Goal: Information Seeking & Learning: Check status

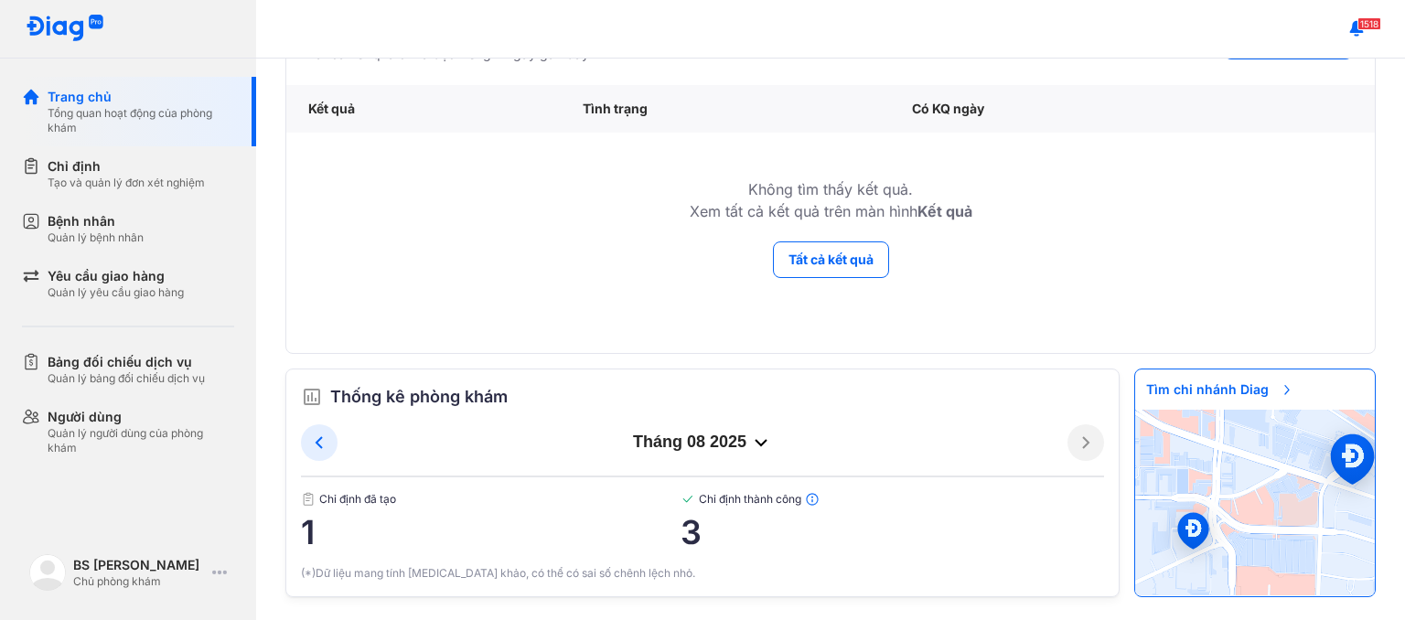
scroll to position [144, 0]
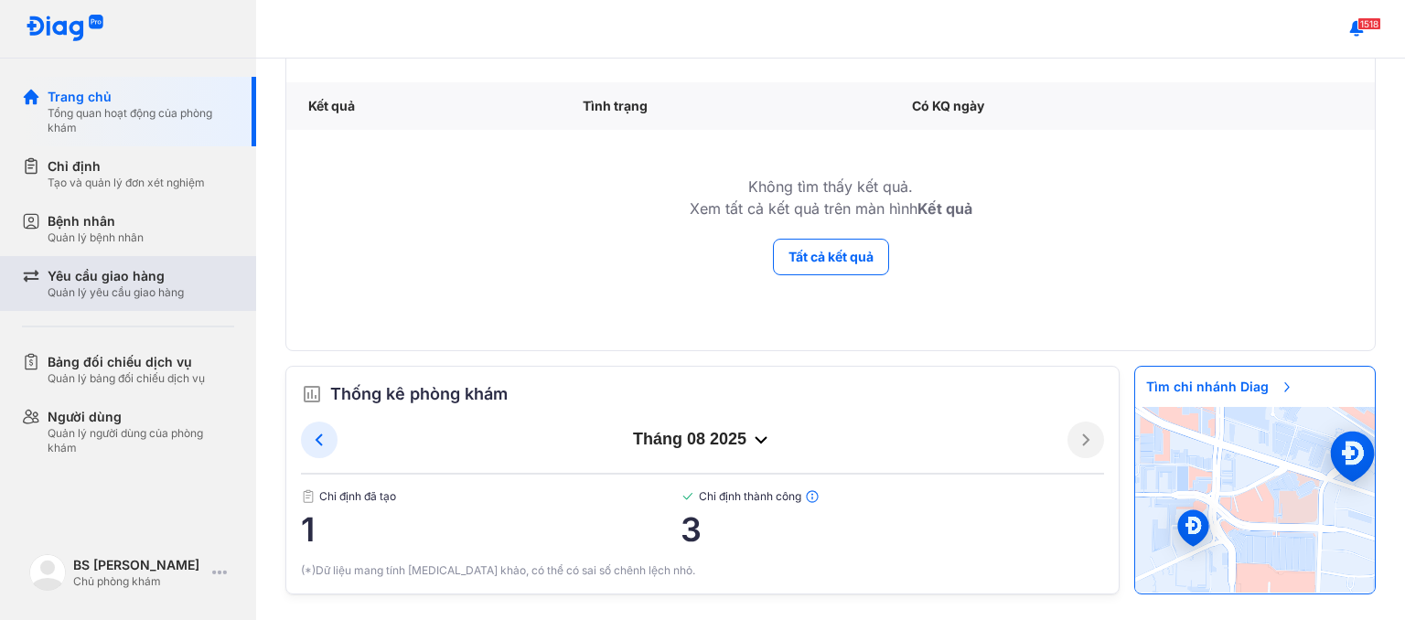
click at [206, 297] on div "Yêu cầu giao hàng Quản lý yêu cầu giao hàng" at bounding box center [141, 283] width 187 height 33
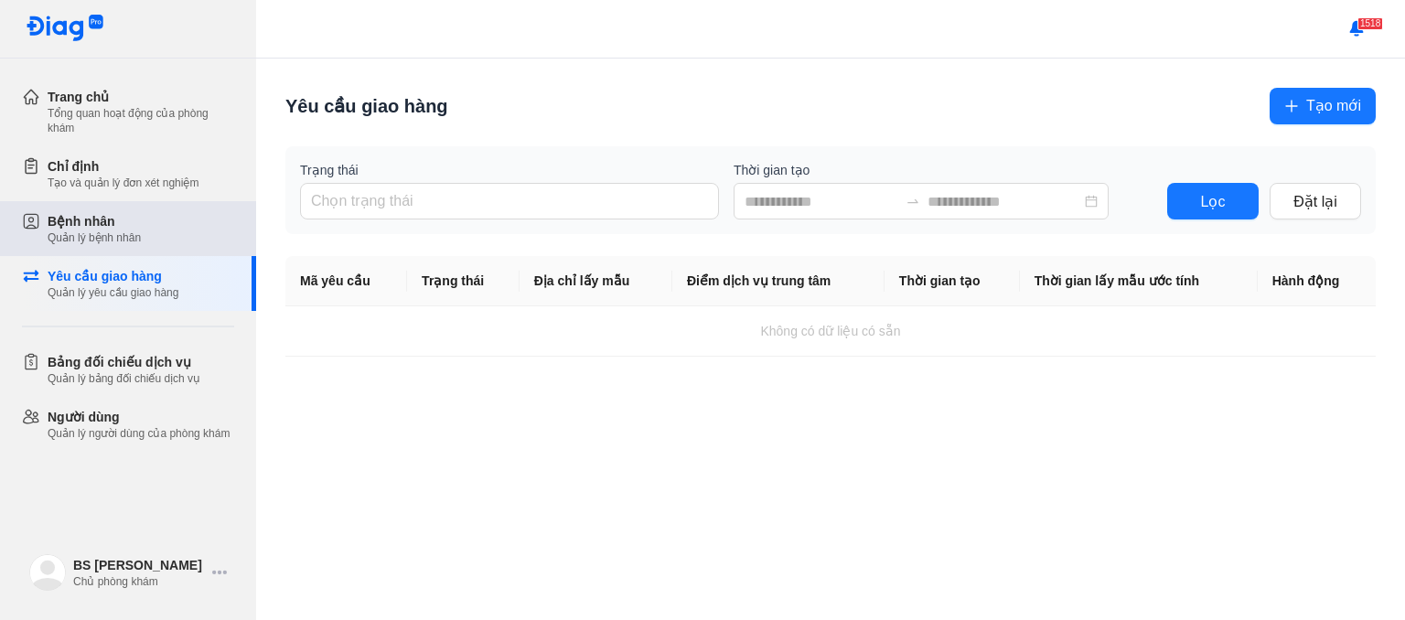
click at [205, 231] on div "Bệnh nhân Quản lý bệnh nhân" at bounding box center [141, 228] width 187 height 33
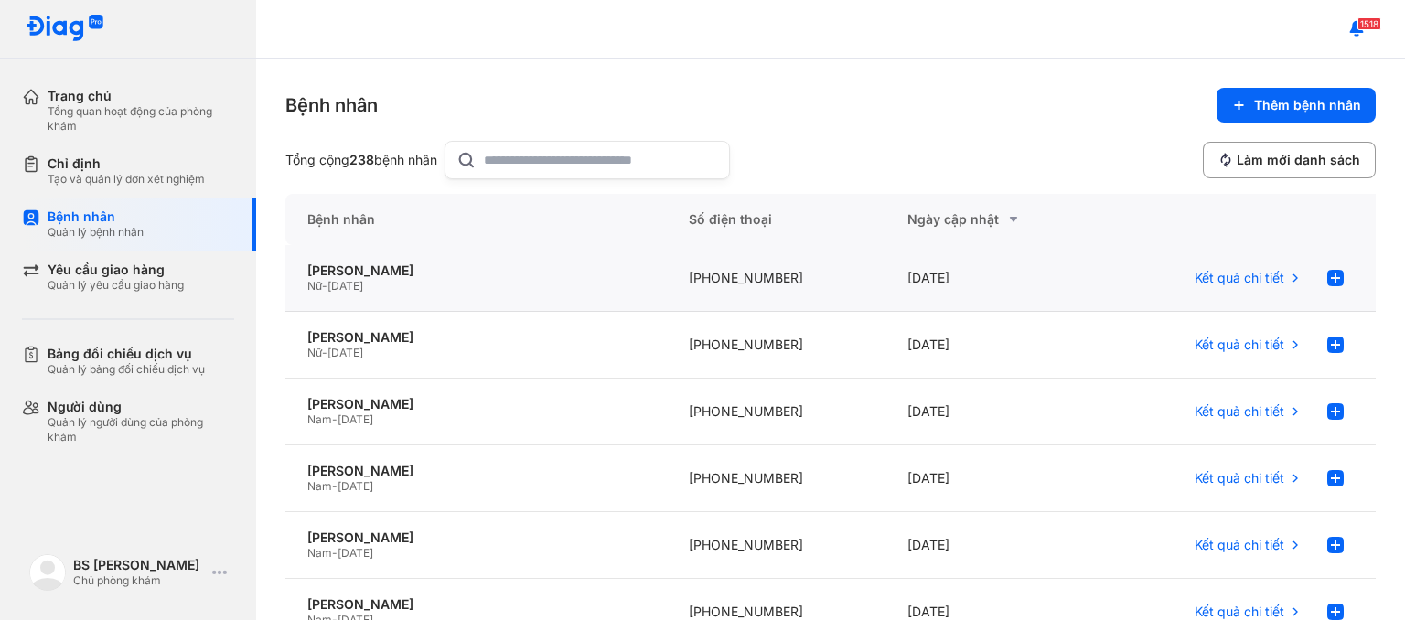
click at [659, 255] on div "Phan Thuý Nga Nữ - 10/12/1956" at bounding box center [475, 278] width 381 height 67
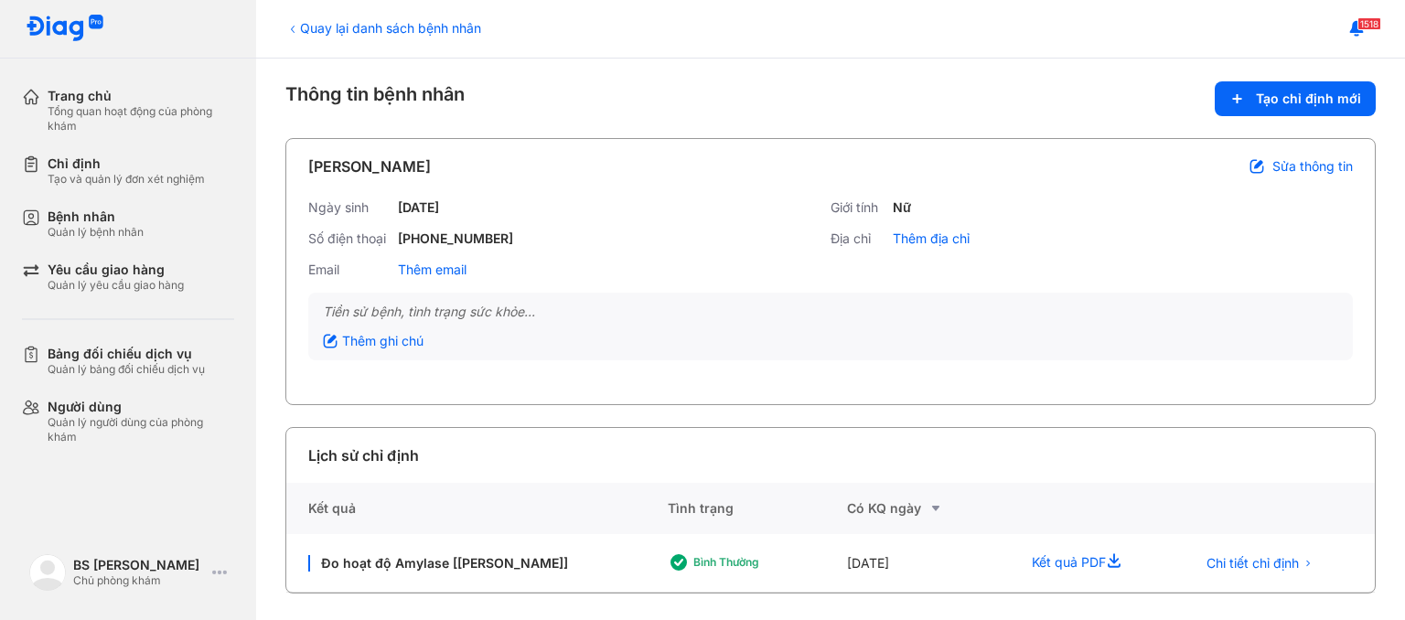
scroll to position [7, 0]
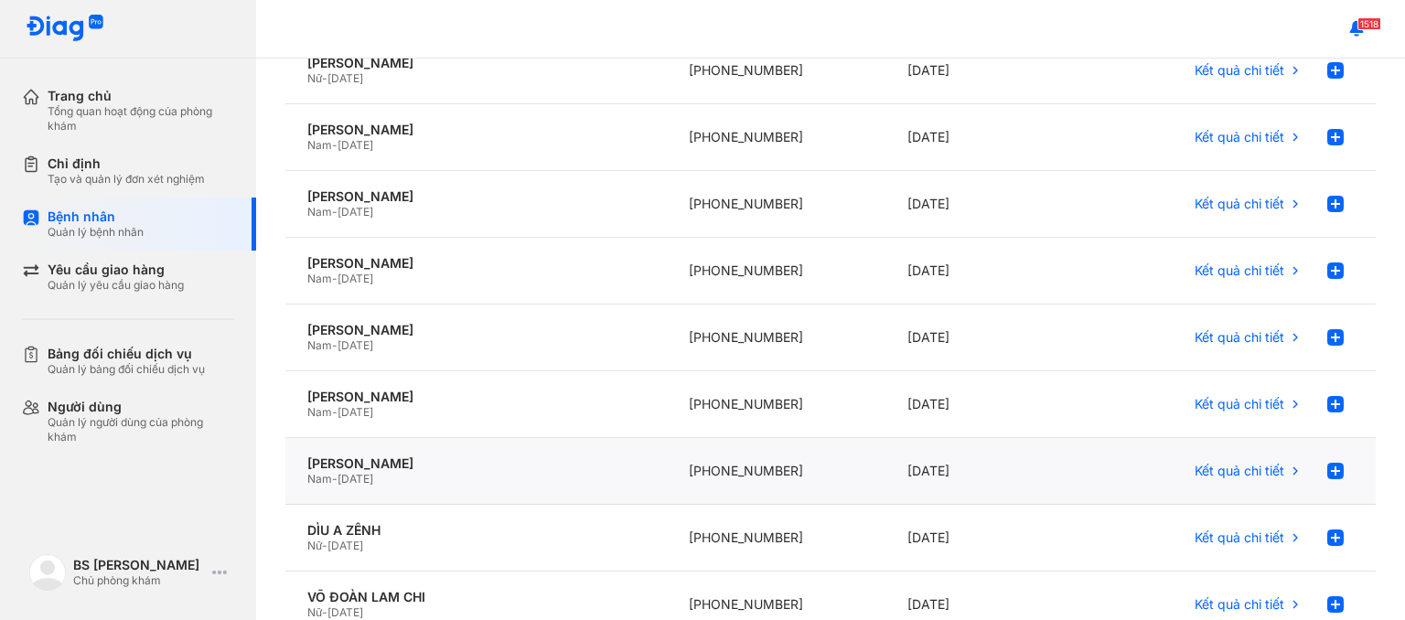
scroll to position [422, 0]
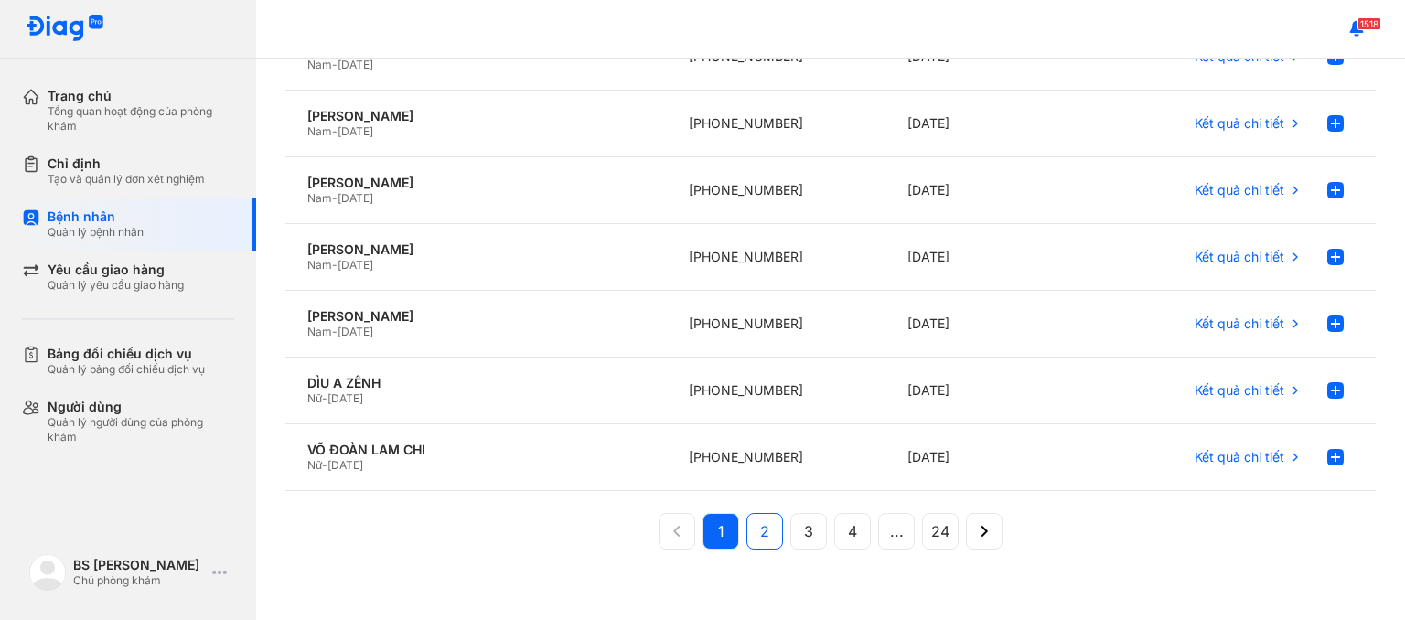
click at [760, 523] on span "2" at bounding box center [764, 531] width 9 height 22
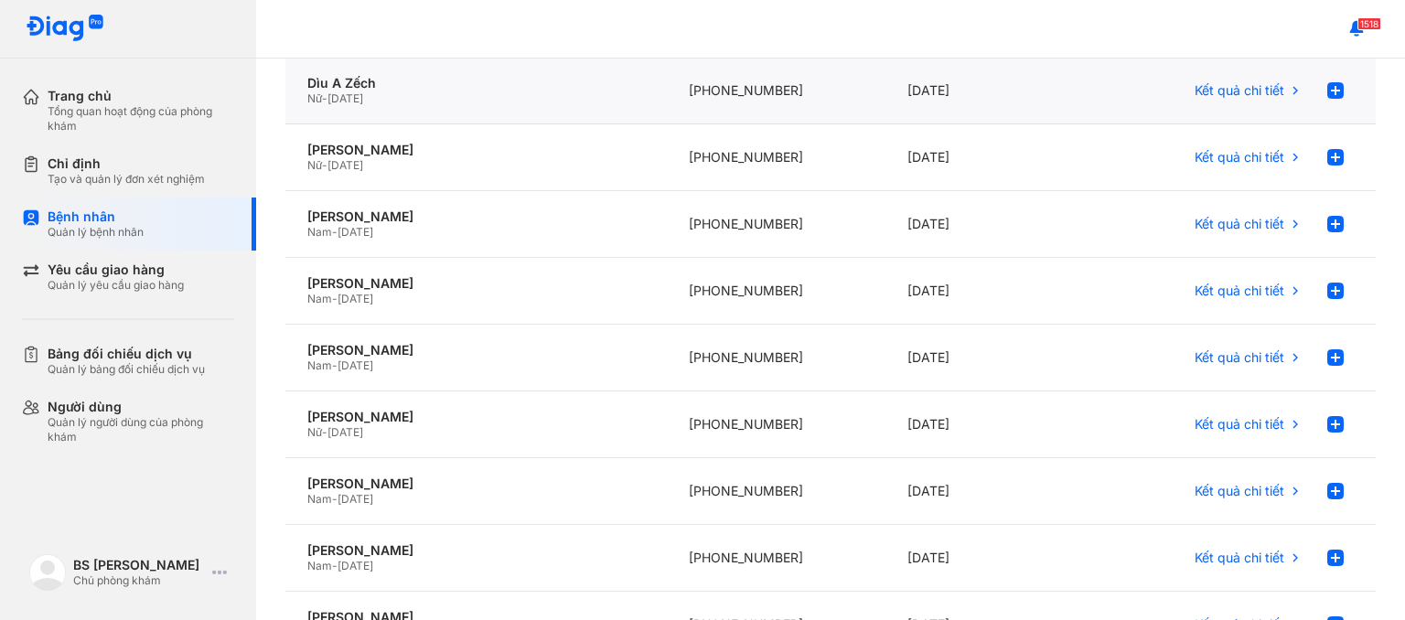
scroll to position [0, 0]
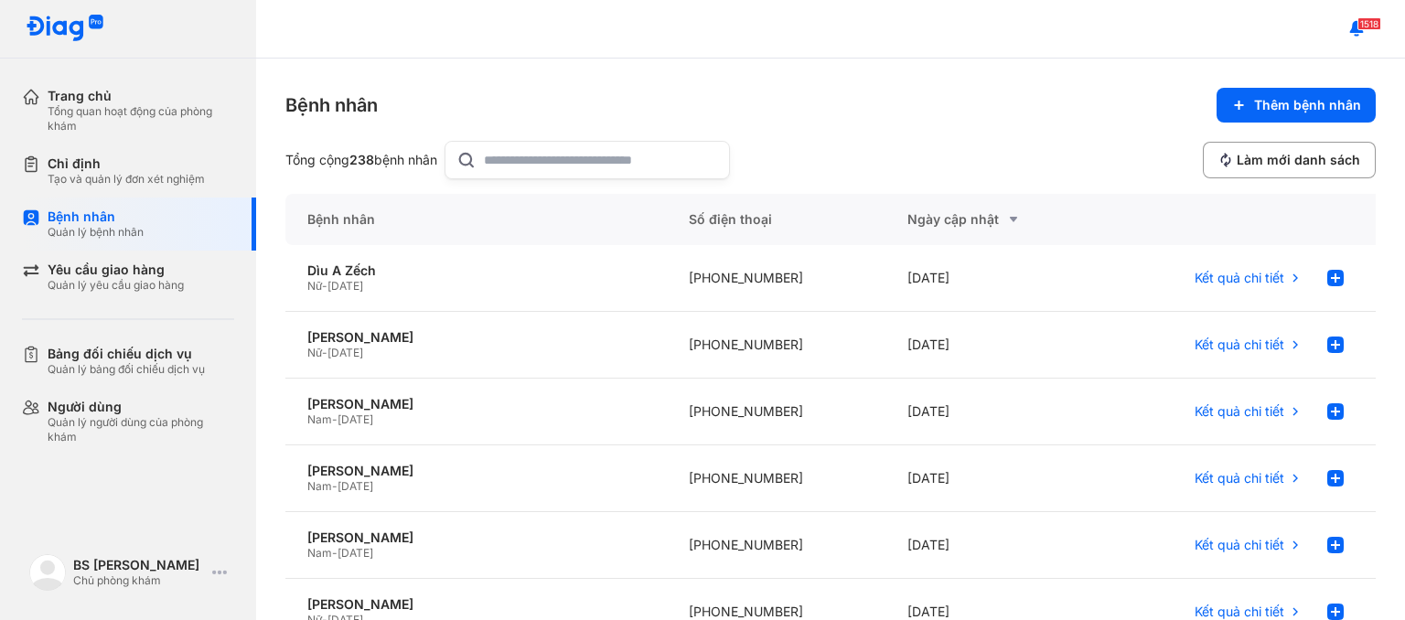
click at [633, 160] on input "text" at bounding box center [601, 160] width 234 height 37
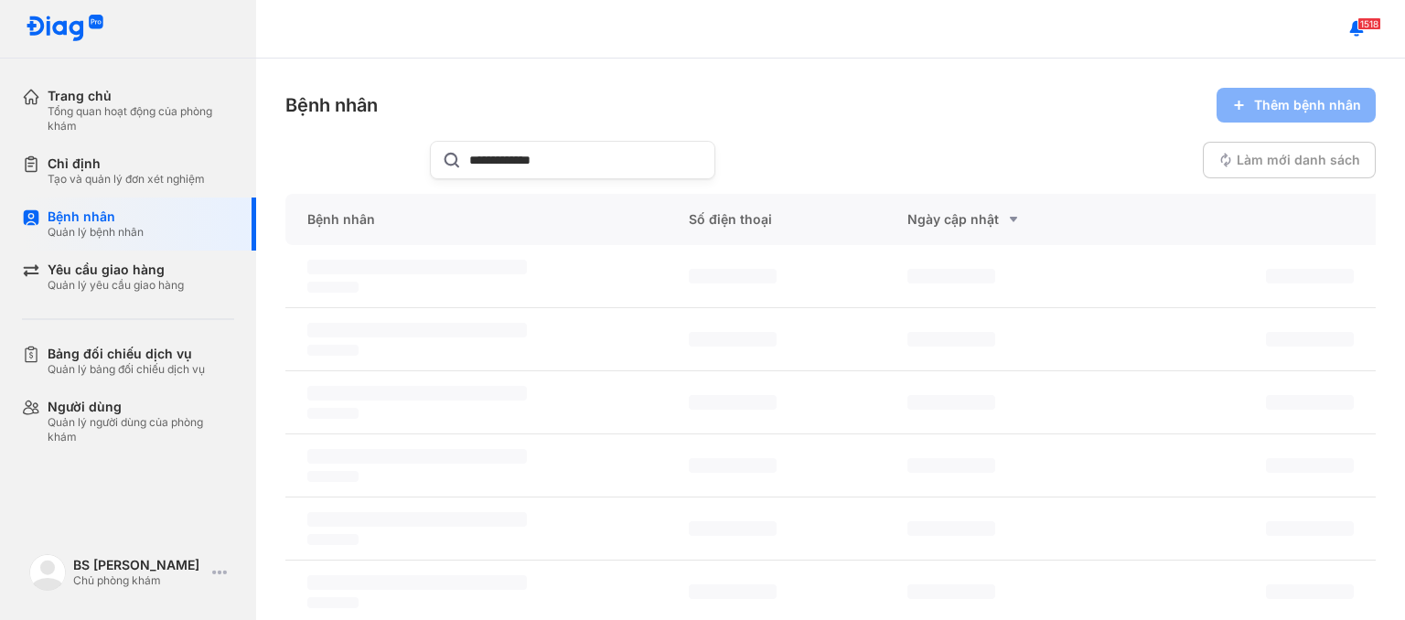
type input "**********"
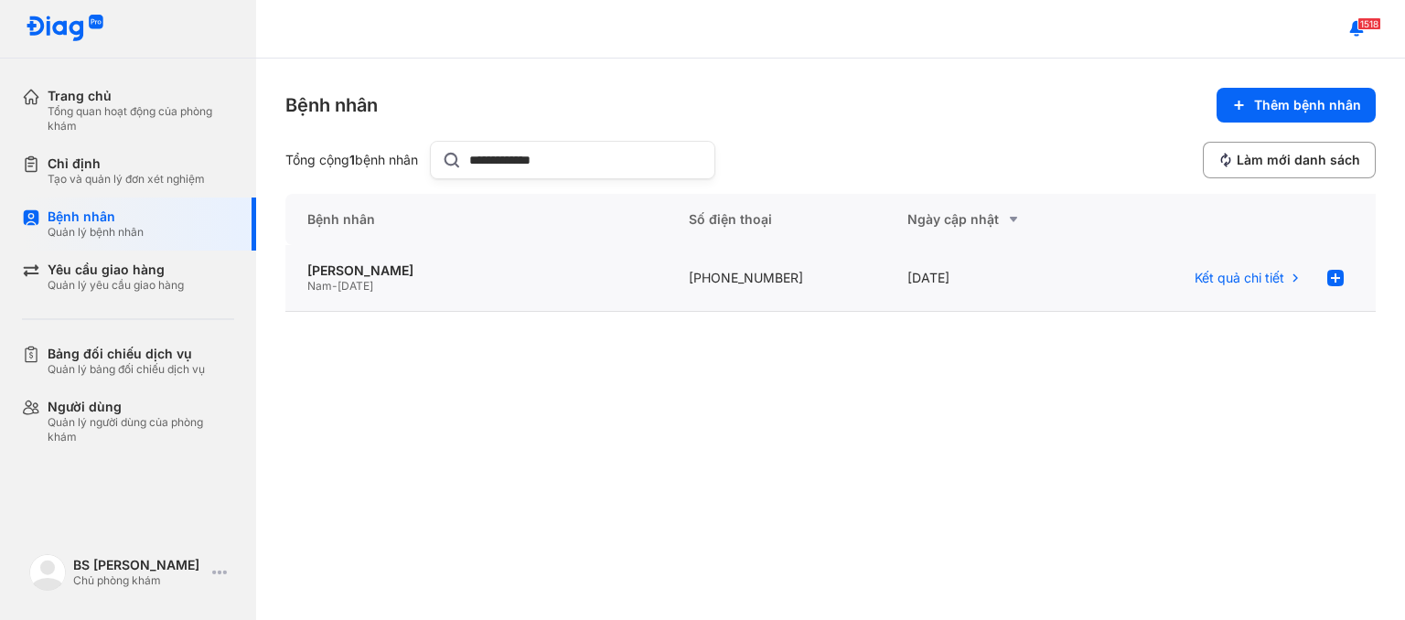
click at [937, 290] on div "28/05/2024" at bounding box center [994, 278] width 218 height 67
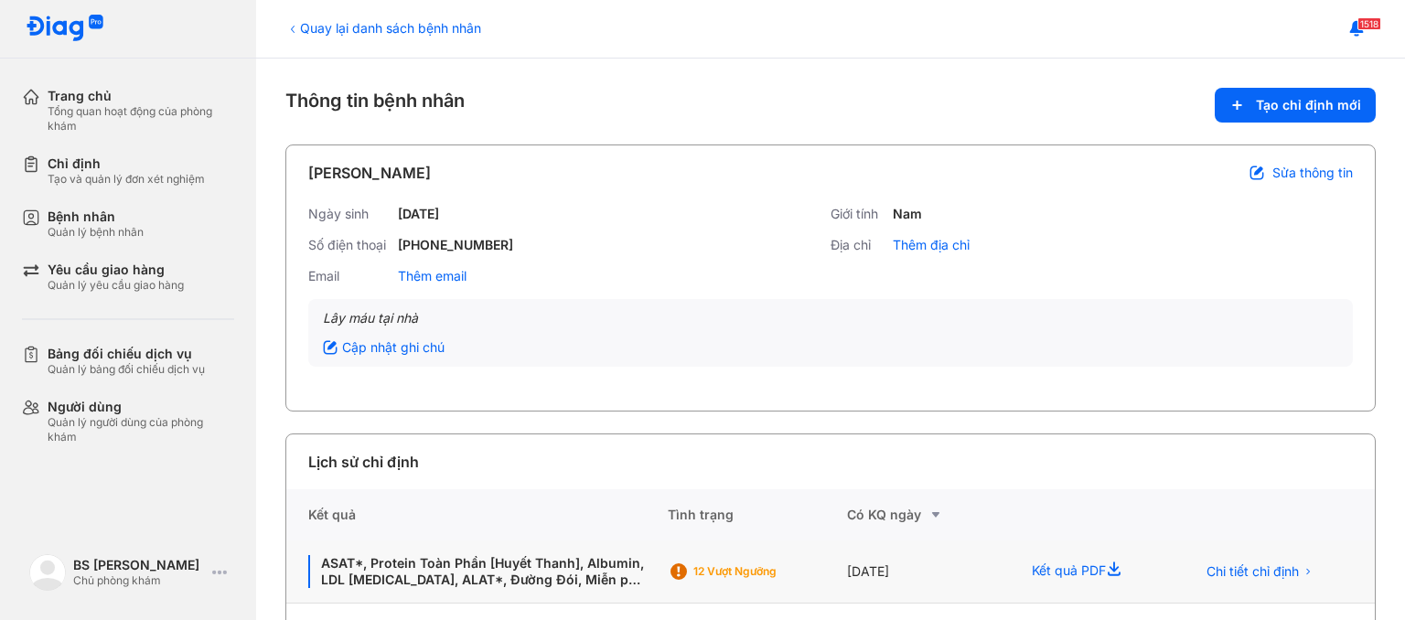
click at [1035, 561] on div "Kết quả PDF" at bounding box center [1092, 572] width 164 height 63
click at [1063, 568] on div "Kết quả PDF" at bounding box center [1092, 572] width 164 height 63
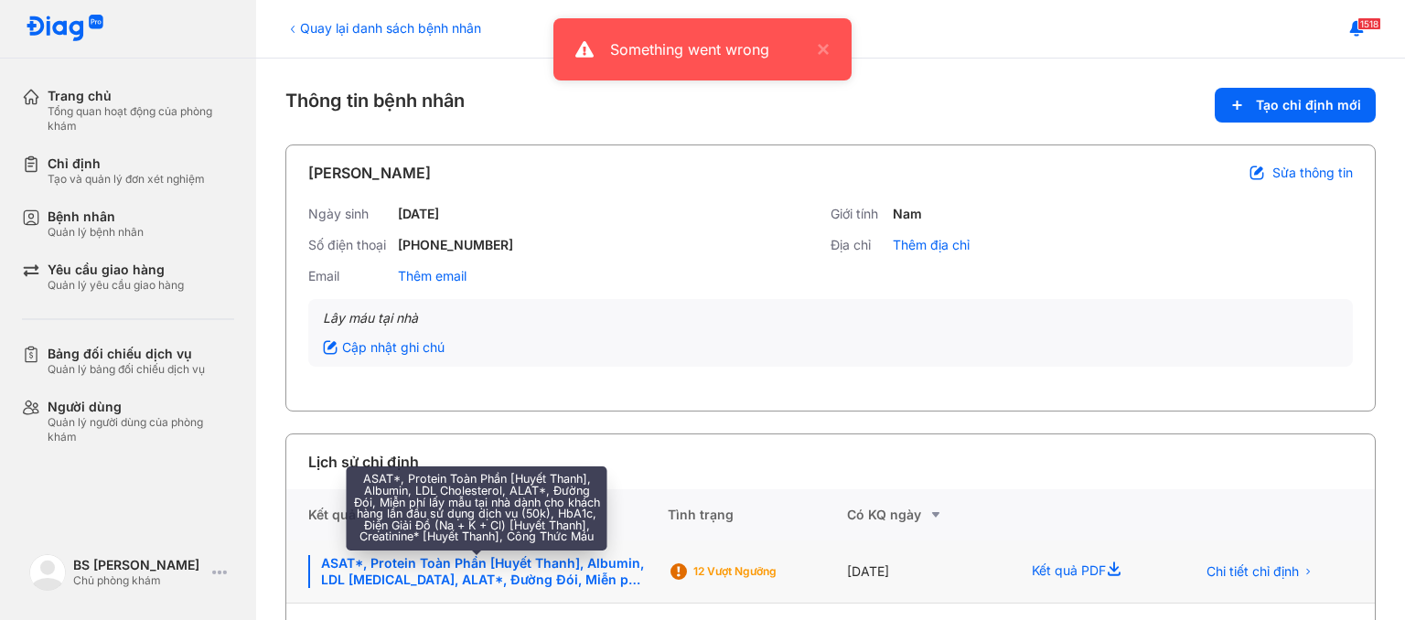
click at [522, 558] on div "ASAT*, Protein Toàn Phần [Huyết Thanh], Albumin, LDL Cholesterol, ALAT*, Đường …" at bounding box center [477, 571] width 338 height 33
